Goal: Find specific page/section: Find specific page/section

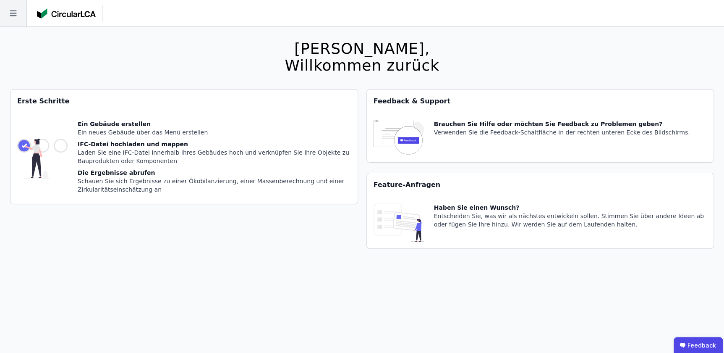
click at [16, 18] on icon at bounding box center [13, 13] width 26 height 26
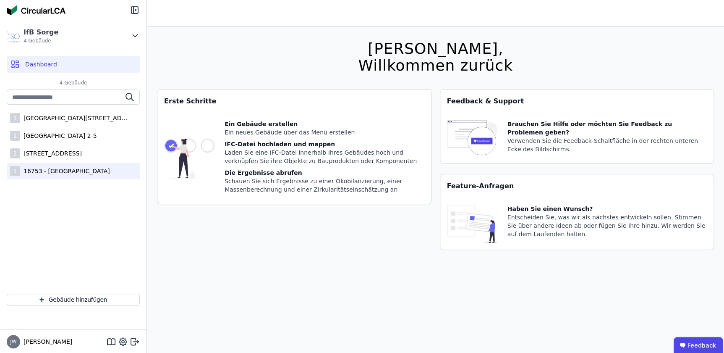
click at [43, 169] on div "16753 - [GEOGRAPHIC_DATA]" at bounding box center [65, 171] width 90 height 8
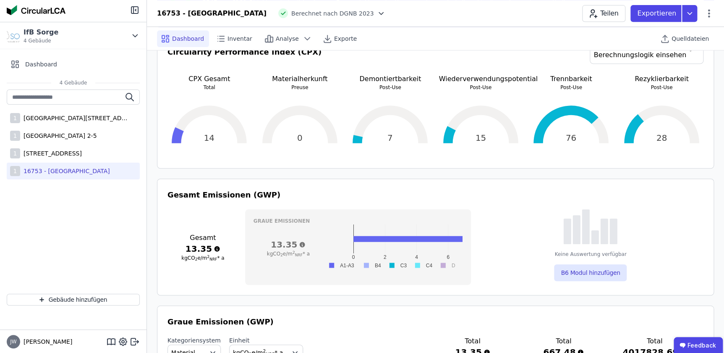
scroll to position [229, 0]
